Goal: Information Seeking & Learning: Learn about a topic

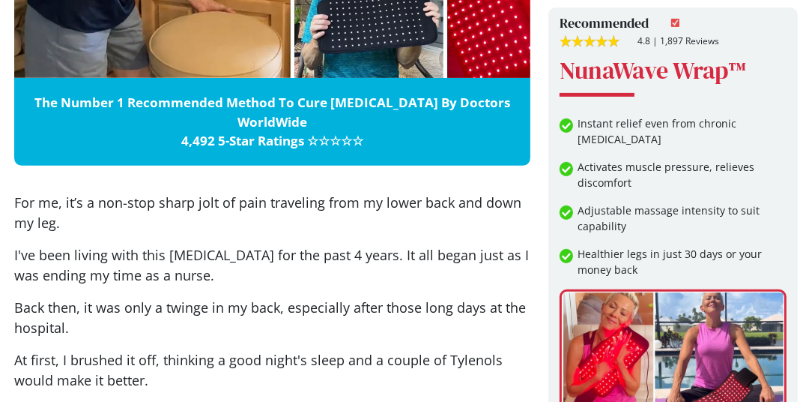
scroll to position [437, 0]
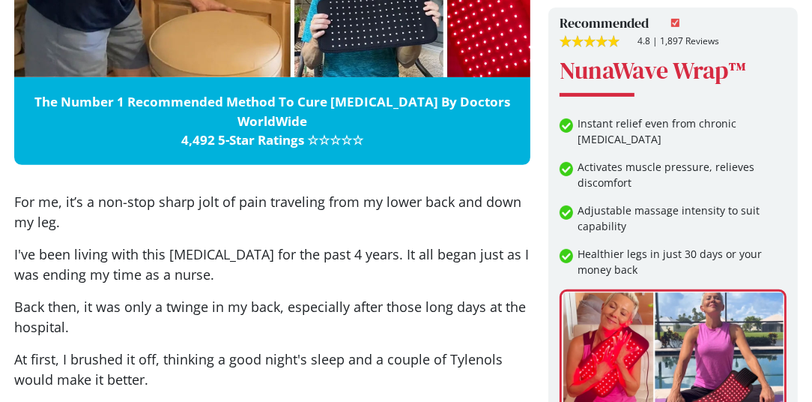
click at [575, 246] on div at bounding box center [569, 267] width 18 height 43
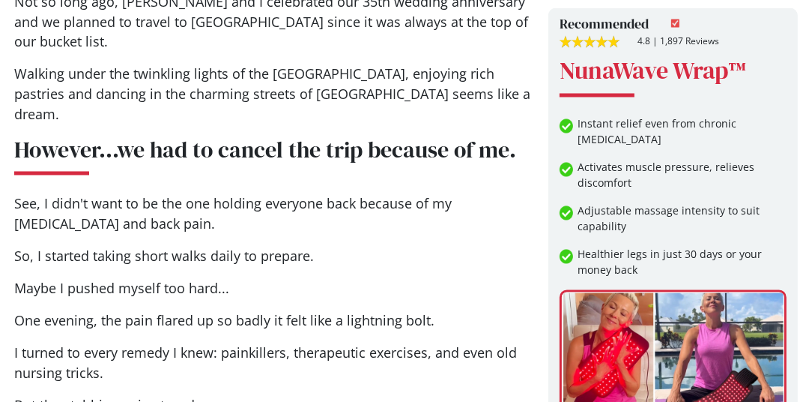
scroll to position [2231, 0]
click at [752, 289] on img at bounding box center [673, 354] width 227 height 130
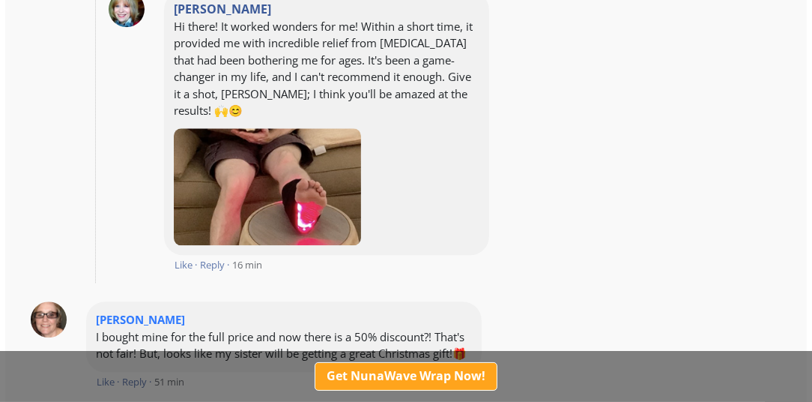
scroll to position [7429, 0]
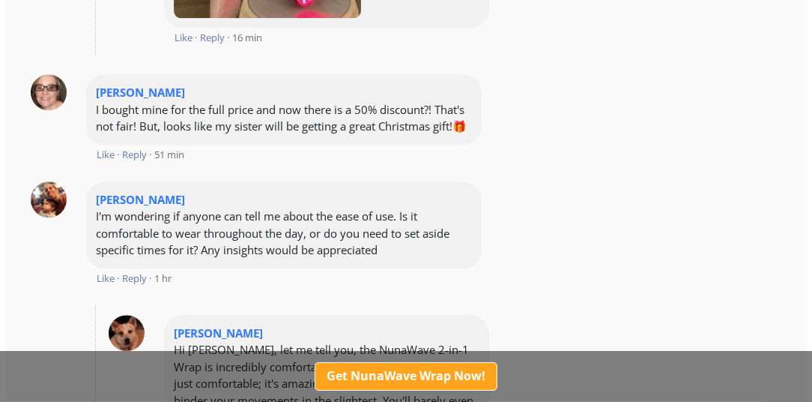
scroll to position [7653, 0]
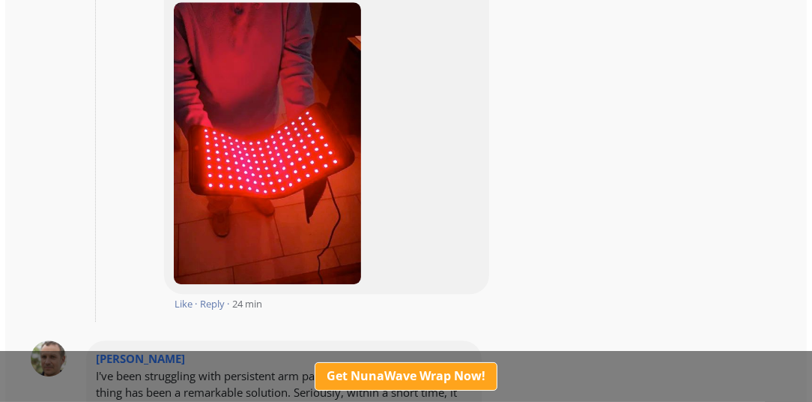
scroll to position [8089, 0]
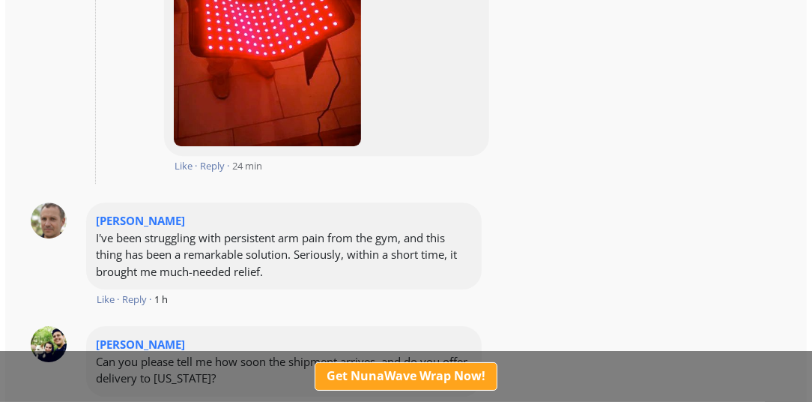
click at [744, 290] on section "Recent Facebook Commments (21) [PERSON_NAME] Has anyone tried this wrap? Lookin…" at bounding box center [406, 357] width 802 height 2817
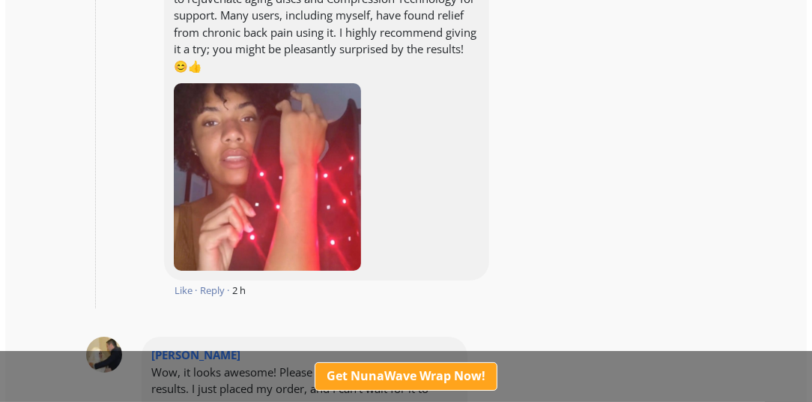
scroll to position [8995, 0]
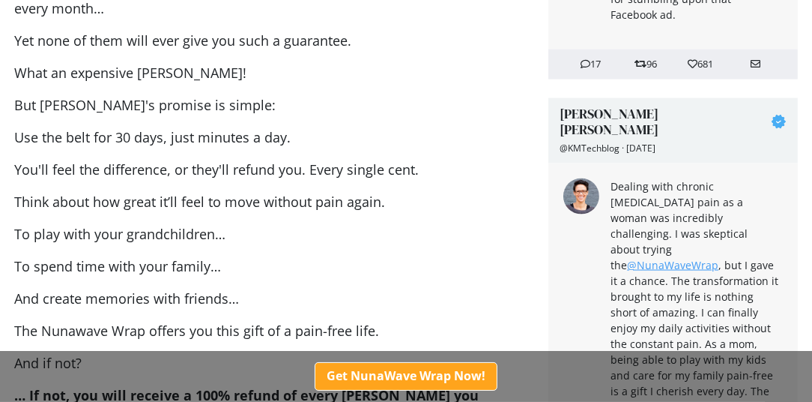
click at [420, 389] on link "Get NunaWave Wrap Now!" at bounding box center [406, 376] width 183 height 28
